Goal: Information Seeking & Learning: Find specific fact

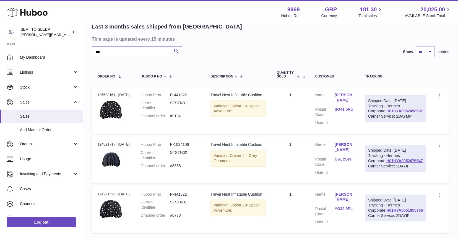
drag, startPoint x: 109, startPoint y: 51, endPoint x: 83, endPoint y: 53, distance: 25.8
click at [83, 53] on div "My Huboo - Sales report Shipped Current Sales with Huboo Sales Shipped From [GE…" at bounding box center [270, 114] width 375 height 266
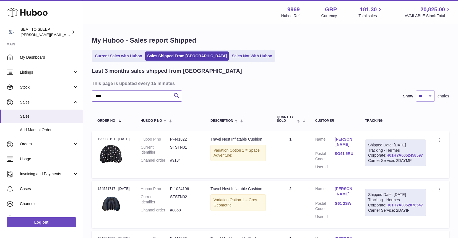
type input "***"
drag, startPoint x: 1, startPoint y: 45, endPoint x: 112, endPoint y: 93, distance: 121.5
click at [27, 56] on span "My Dashboard" at bounding box center [49, 57] width 59 height 5
click at [35, 56] on span "My Dashboard" at bounding box center [49, 57] width 59 height 5
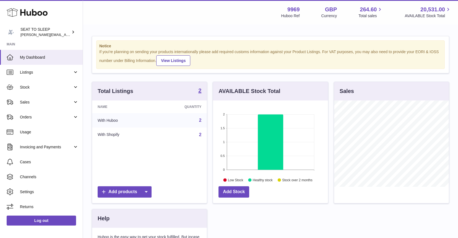
scroll to position [86, 115]
click at [30, 100] on span "Sales" at bounding box center [46, 102] width 53 height 5
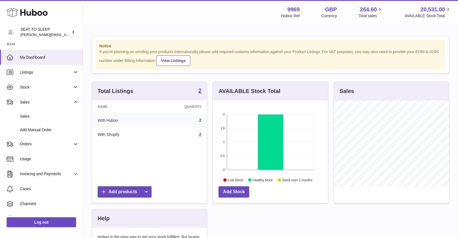
click at [32, 116] on span "Sales" at bounding box center [49, 116] width 59 height 5
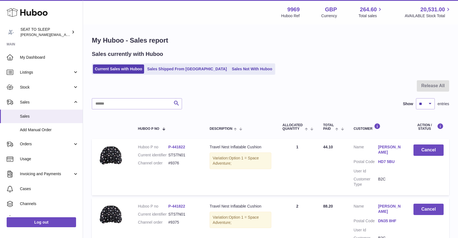
click at [161, 70] on link "Sales Shipped From [GEOGRAPHIC_DATA]" at bounding box center [187, 68] width 84 height 9
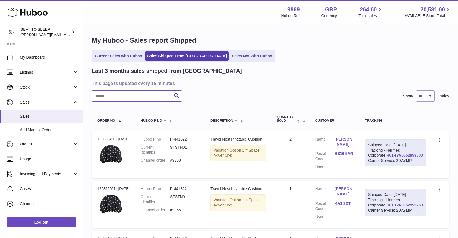
drag, startPoint x: 0, startPoint y: 0, endPoint x: 108, endPoint y: 95, distance: 143.8
click at [108, 95] on input "text" at bounding box center [137, 95] width 90 height 11
click at [397, 157] on link "H01HYA0052874400" at bounding box center [404, 155] width 36 height 4
click at [354, 153] on link "SW16 5DH" at bounding box center [344, 153] width 19 height 5
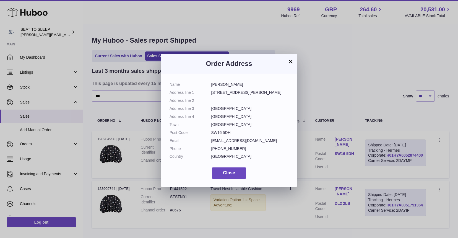
drag, startPoint x: 232, startPoint y: 131, endPoint x: 212, endPoint y: 131, distance: 19.9
click at [212, 131] on dd "SW16 5DH" at bounding box center [249, 132] width 77 height 5
copy dd "SW16 5DH"
click at [290, 62] on button "×" at bounding box center [290, 61] width 7 height 7
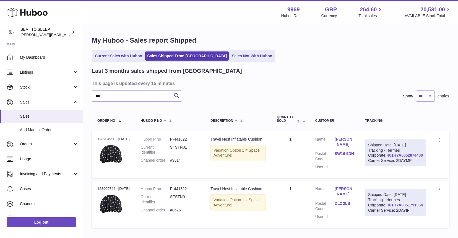
click at [404, 157] on link "H01HYA0052874400" at bounding box center [404, 155] width 36 height 4
drag, startPoint x: 108, startPoint y: 96, endPoint x: 88, endPoint y: 96, distance: 20.2
click at [88, 96] on div "My Huboo - Sales report Shipped Current Sales with Huboo Sales Shipped From Hub…" at bounding box center [270, 133] width 375 height 217
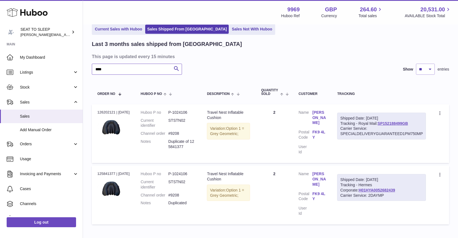
scroll to position [28, 0]
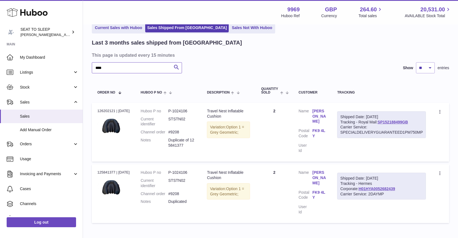
type input "****"
drag, startPoint x: 182, startPoint y: 131, endPoint x: 169, endPoint y: 131, distance: 12.2
click at [169, 131] on dd "#9208" at bounding box center [182, 131] width 28 height 5
copy dd "#9208"
